Goal: Check status: Check status

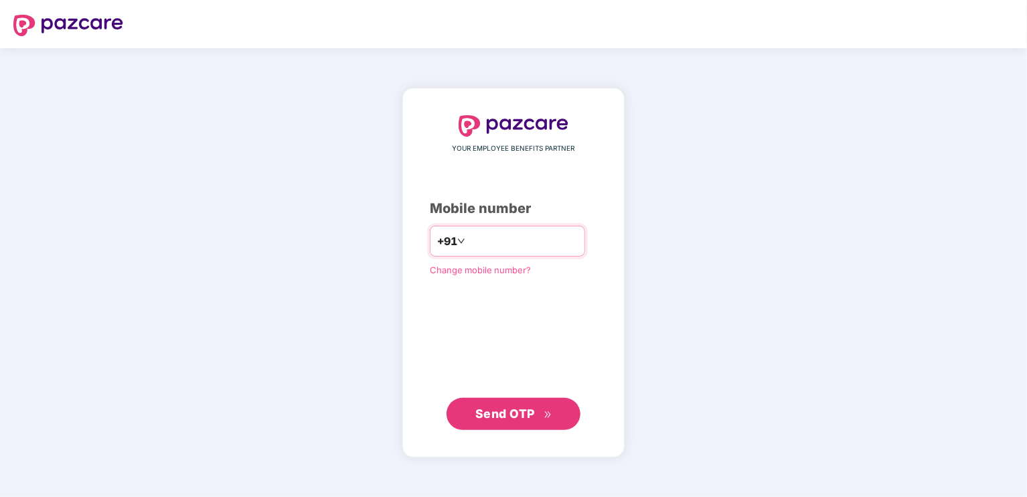
click at [494, 240] on input "number" at bounding box center [523, 240] width 110 height 21
type input "**********"
click at [522, 419] on span "Send OTP" at bounding box center [506, 413] width 60 height 14
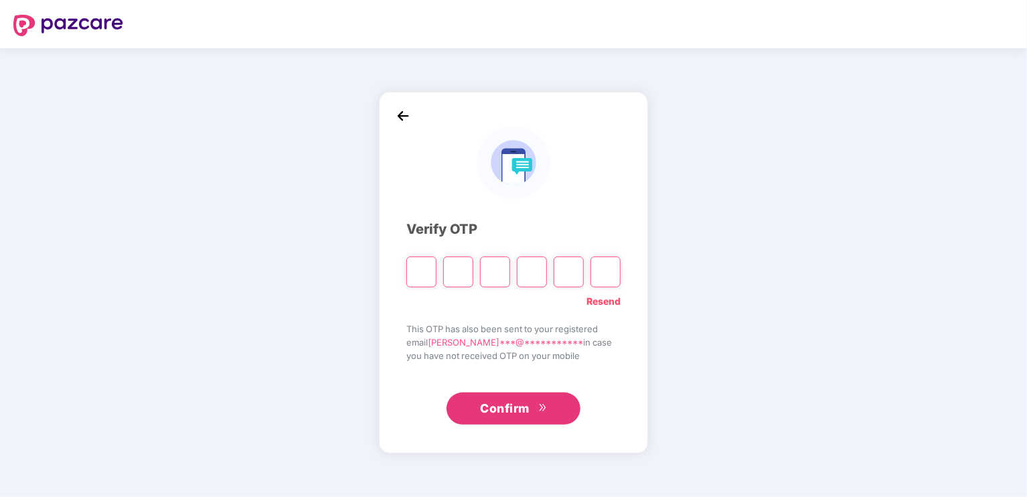
type input "*"
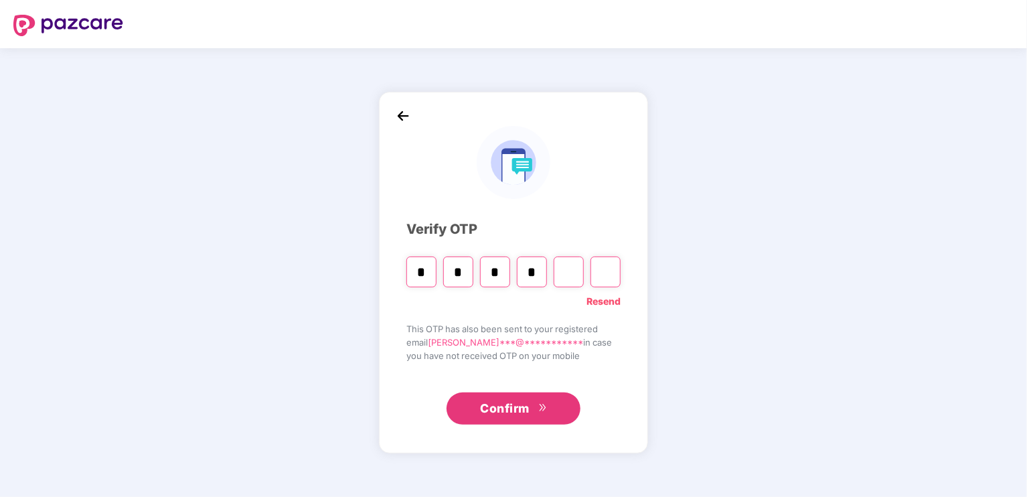
type input "*"
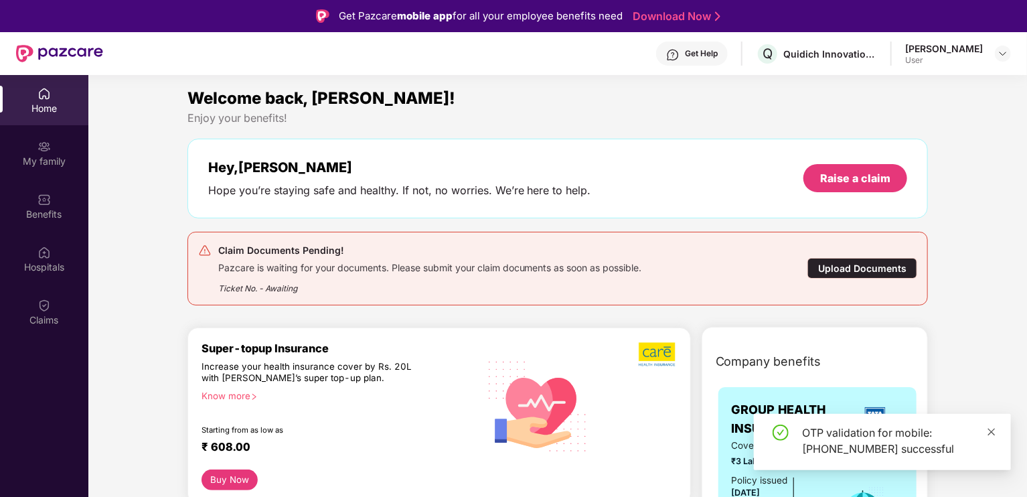
click at [991, 433] on icon "close" at bounding box center [991, 431] width 9 height 9
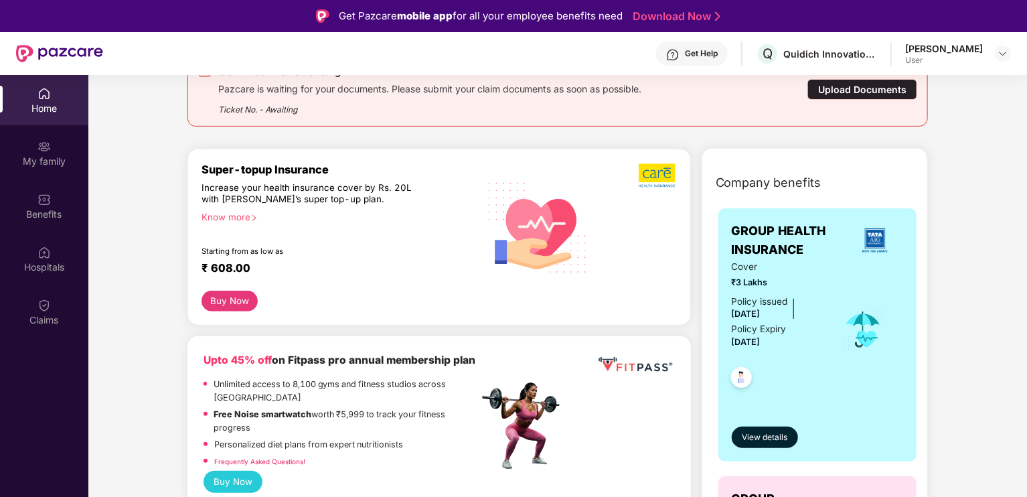
scroll to position [119, 0]
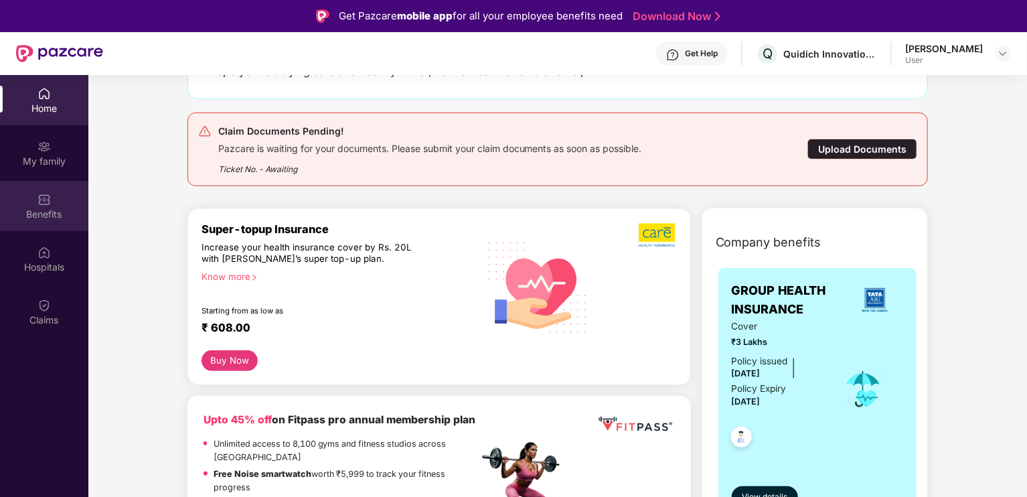
click at [46, 200] on img at bounding box center [44, 199] width 13 height 13
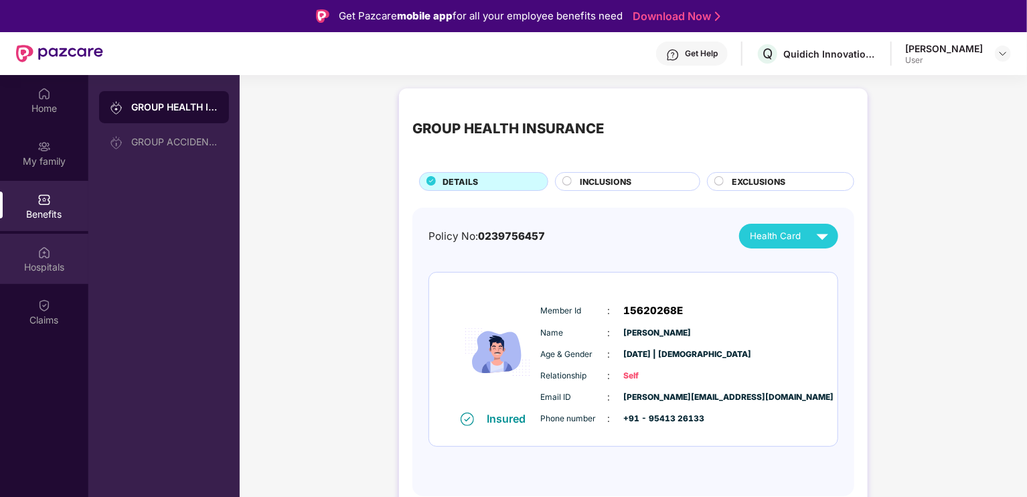
click at [58, 267] on div "Hospitals" at bounding box center [44, 267] width 88 height 13
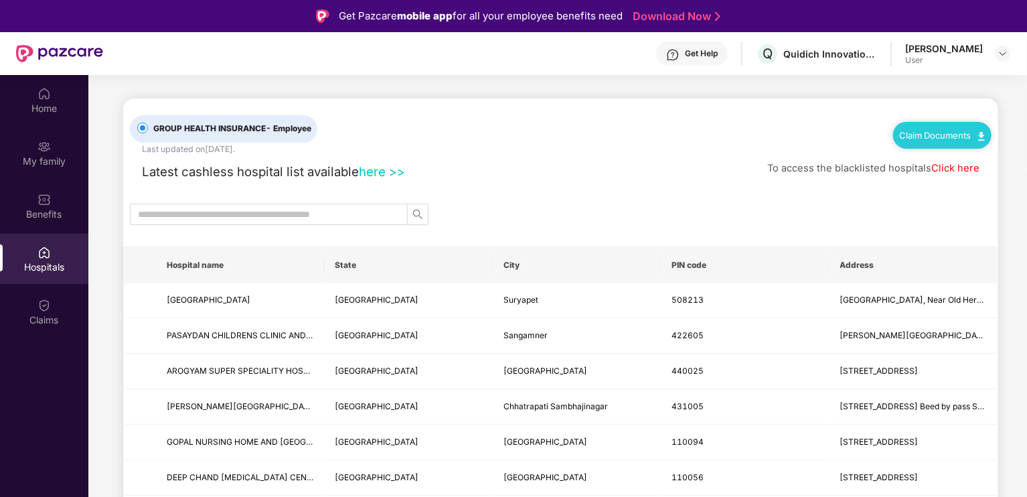
click at [960, 170] on link "Click here" at bounding box center [956, 168] width 48 height 12
click at [375, 173] on link "here >>" at bounding box center [382, 171] width 46 height 15
click at [283, 207] on input "text" at bounding box center [263, 214] width 251 height 15
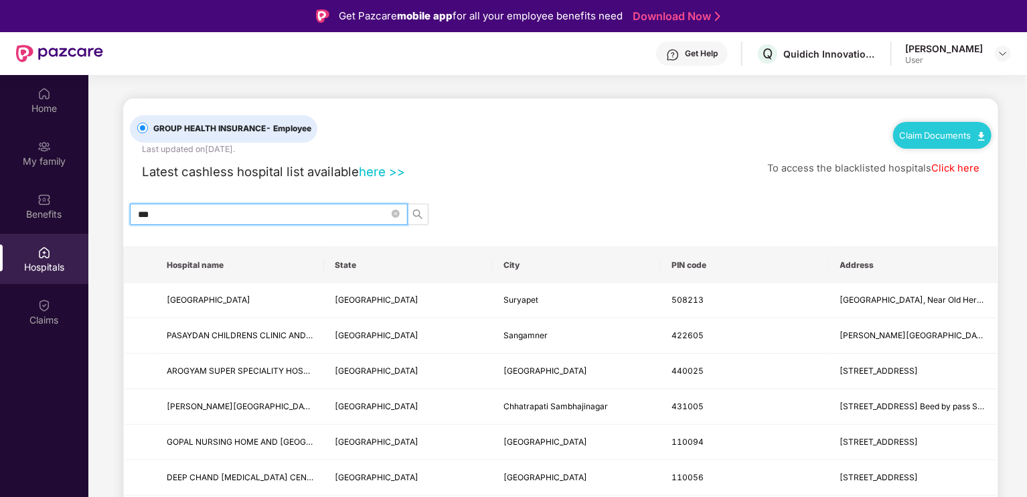
type input "***"
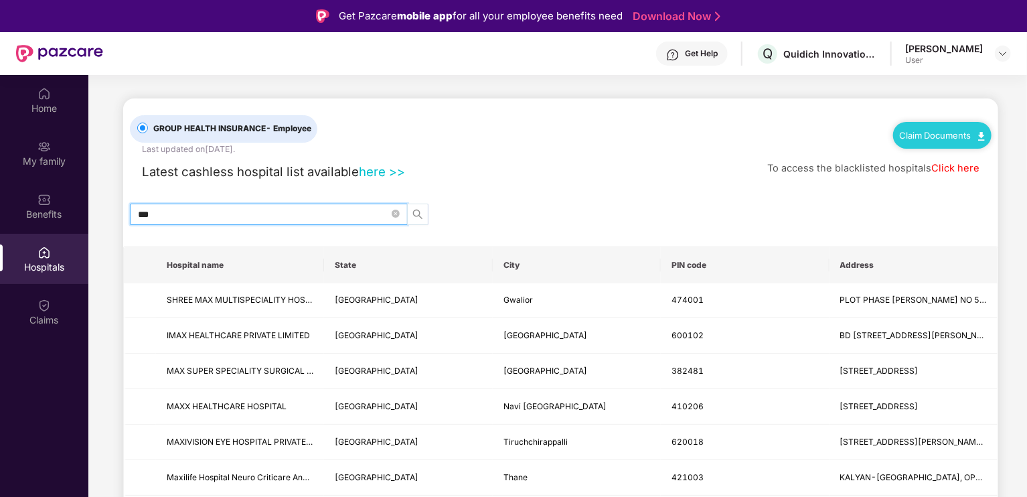
click at [421, 212] on icon "search" at bounding box center [418, 214] width 11 height 11
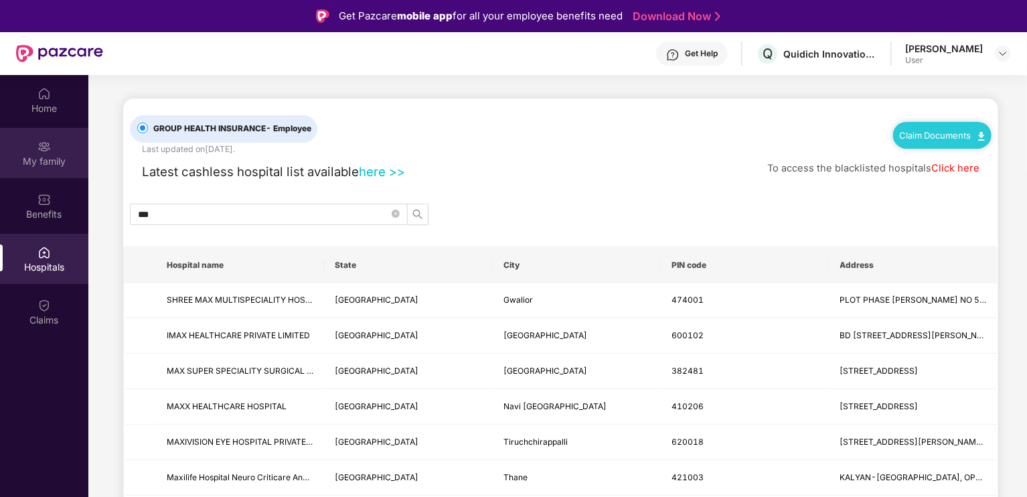
click at [59, 143] on div "My family" at bounding box center [44, 153] width 88 height 50
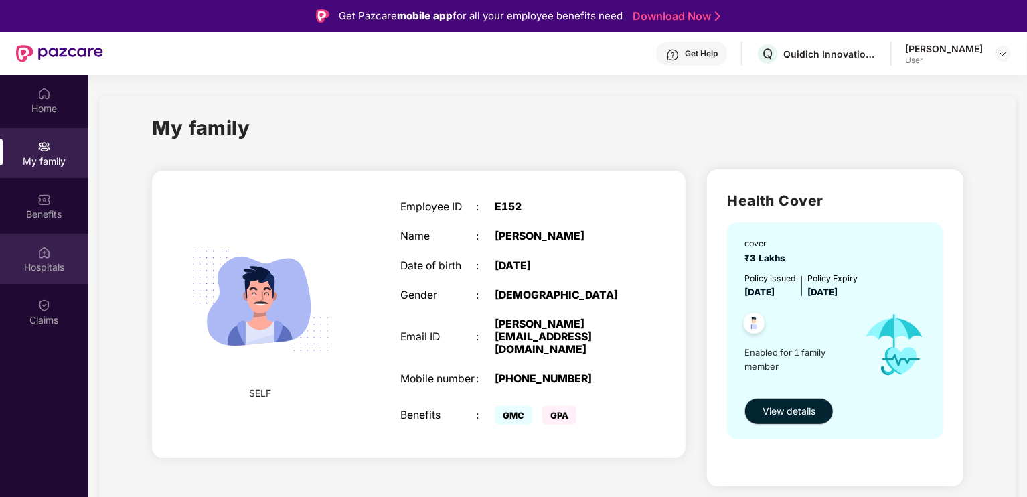
click at [40, 265] on div "Hospitals" at bounding box center [44, 267] width 88 height 13
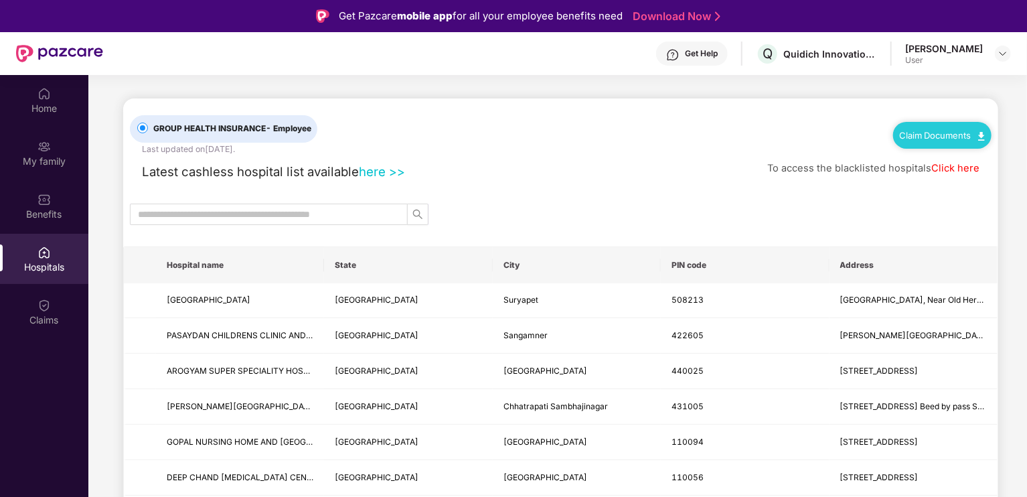
click at [60, 340] on div "Home My family Benefits Hospitals Claims" at bounding box center [44, 323] width 88 height 497
click at [58, 321] on div "Claims" at bounding box center [44, 319] width 88 height 13
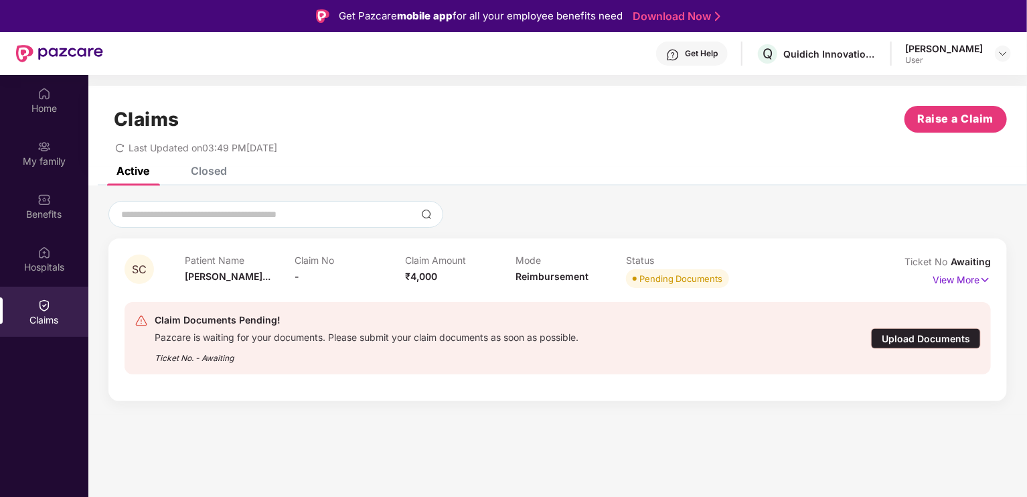
click at [206, 179] on div "Closed" at bounding box center [199, 170] width 56 height 29
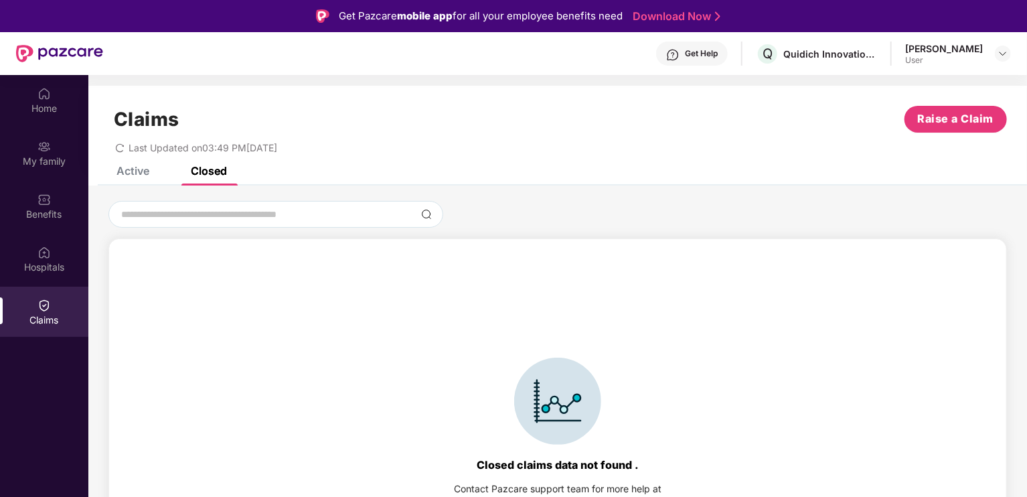
click at [139, 169] on div "Active" at bounding box center [133, 170] width 33 height 13
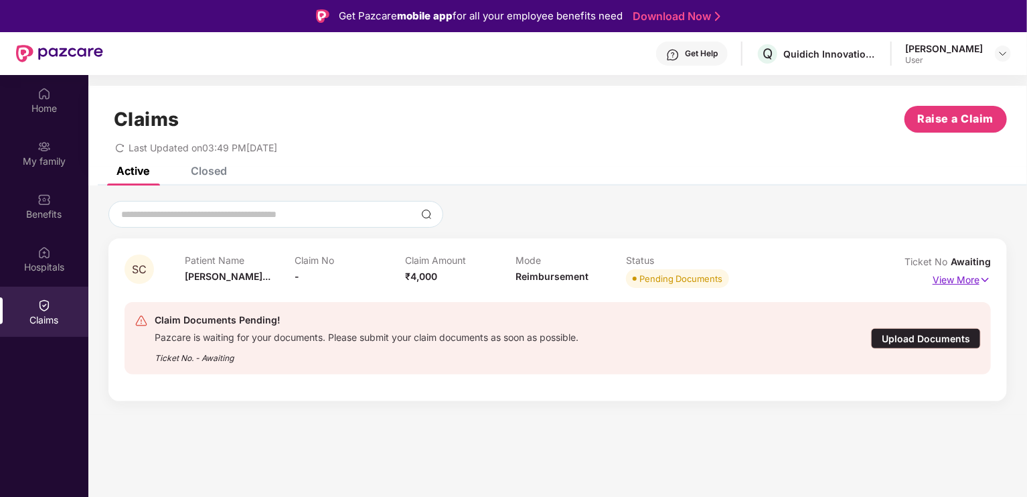
click at [972, 283] on p "View More" at bounding box center [962, 278] width 58 height 18
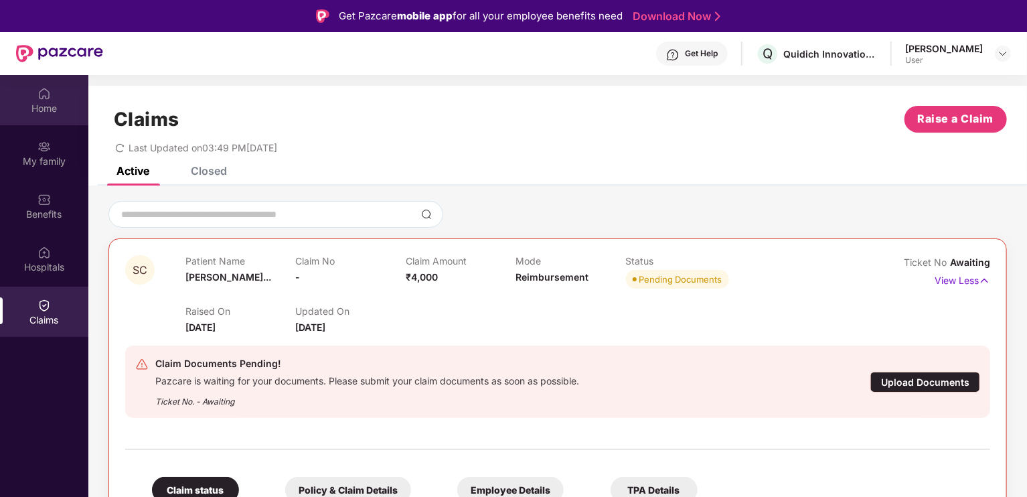
click at [30, 95] on div "Home" at bounding box center [44, 100] width 88 height 50
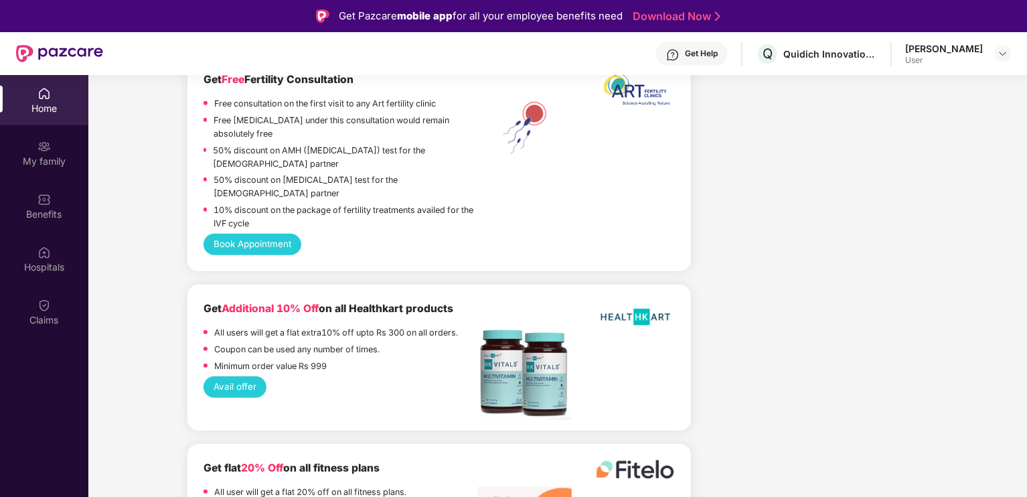
scroll to position [72, 0]
